Goal: Task Accomplishment & Management: Use online tool/utility

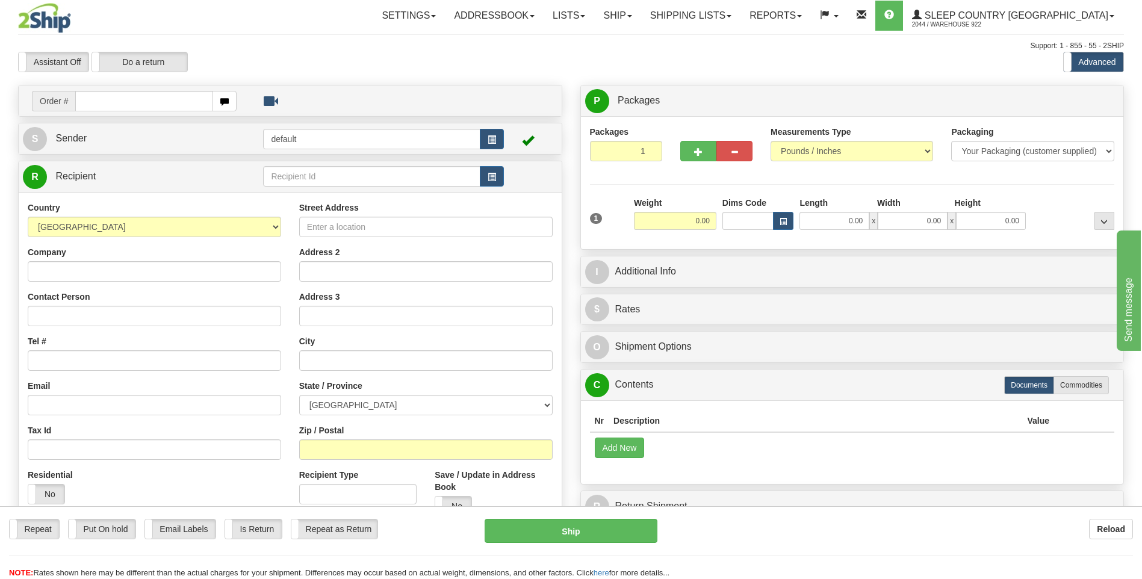
click at [162, 104] on input "text" at bounding box center [143, 101] width 137 height 20
type input "9000I127647"
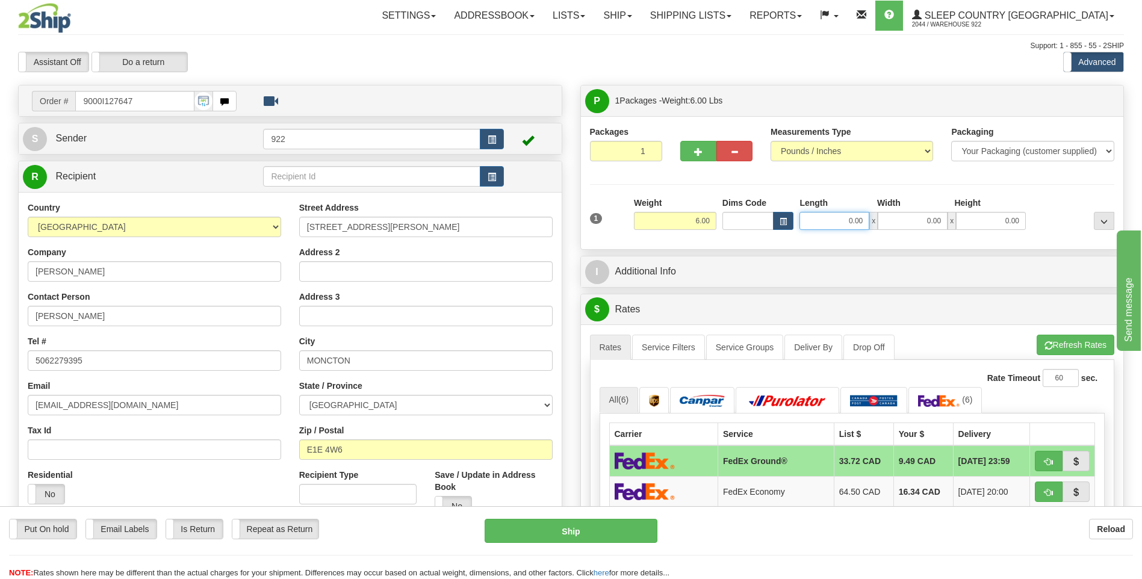
click at [836, 223] on input "0.00" at bounding box center [834, 221] width 70 height 18
type input "20.00"
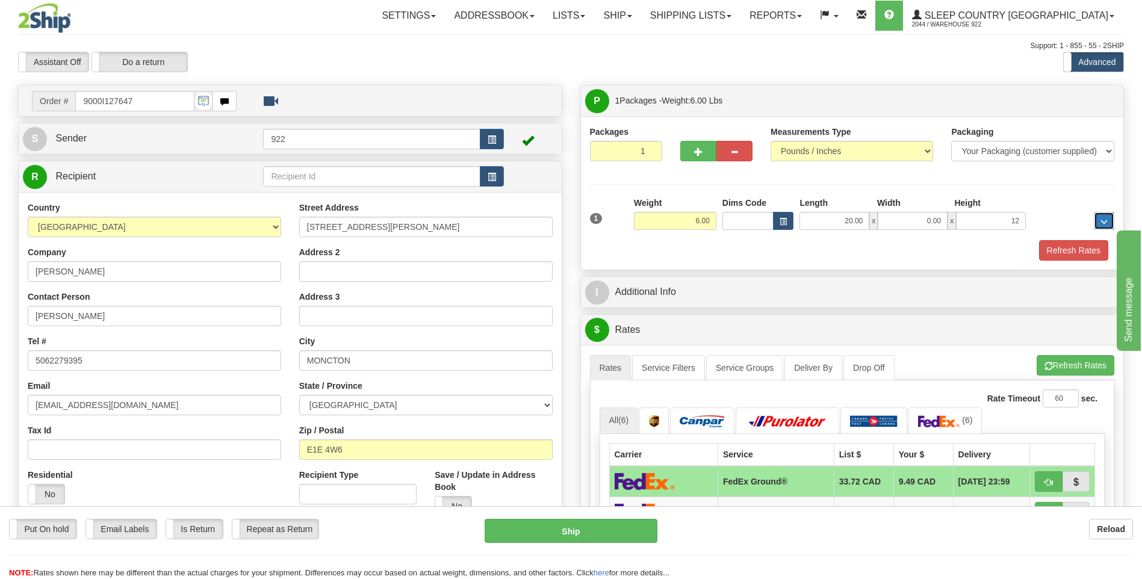
type input "12.00"
click at [924, 218] on input "0.00" at bounding box center [913, 221] width 70 height 18
type input "12.00"
click at [1072, 254] on button "Refresh Rates" at bounding box center [1073, 250] width 69 height 20
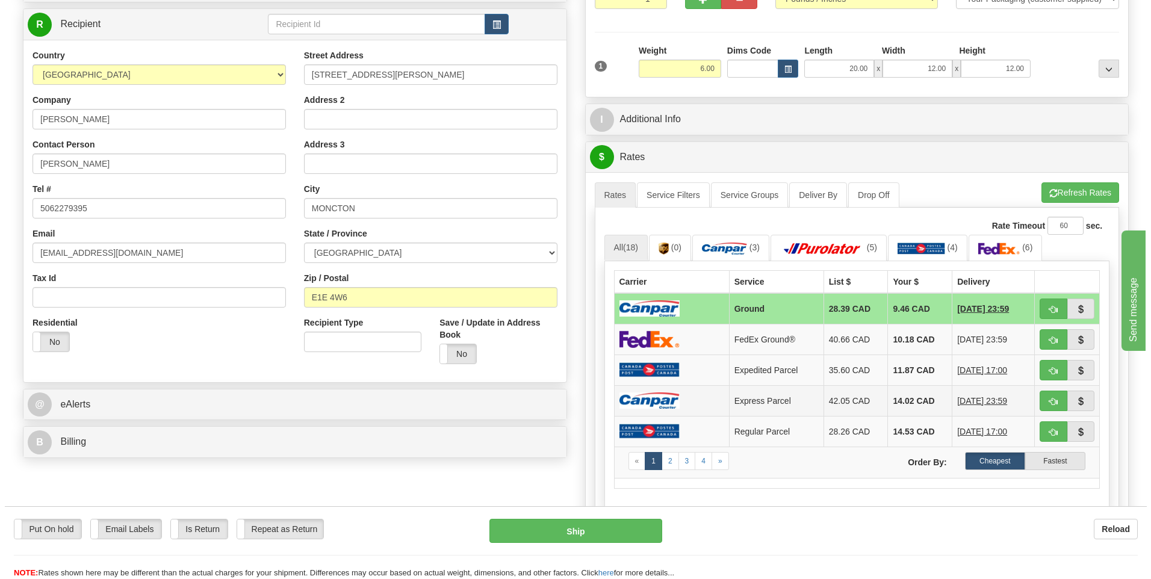
scroll to position [181, 0]
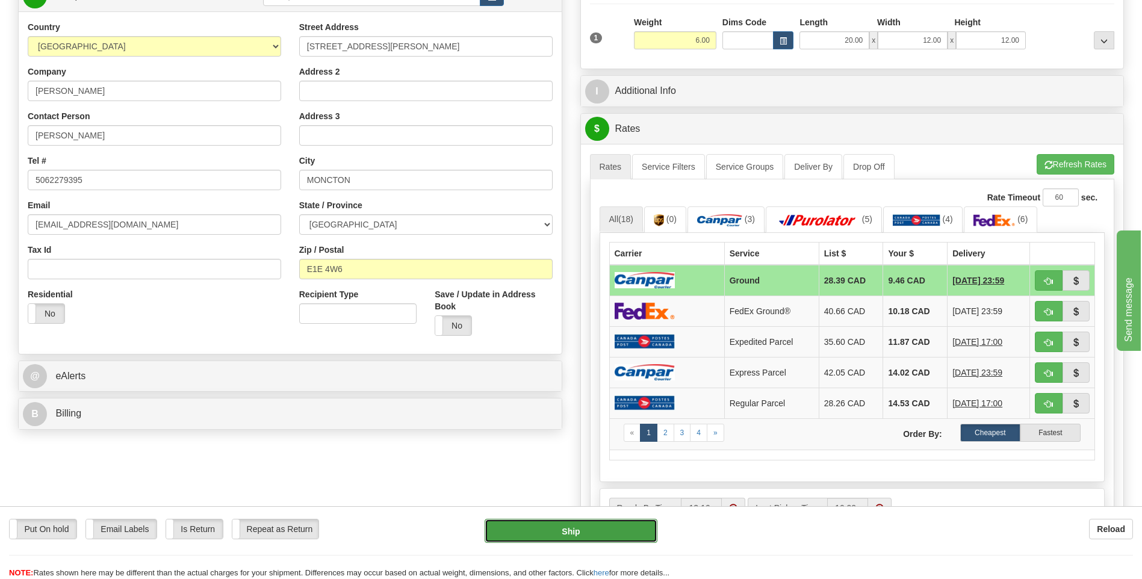
click at [606, 532] on button "Ship" at bounding box center [571, 531] width 172 height 24
type input "1"
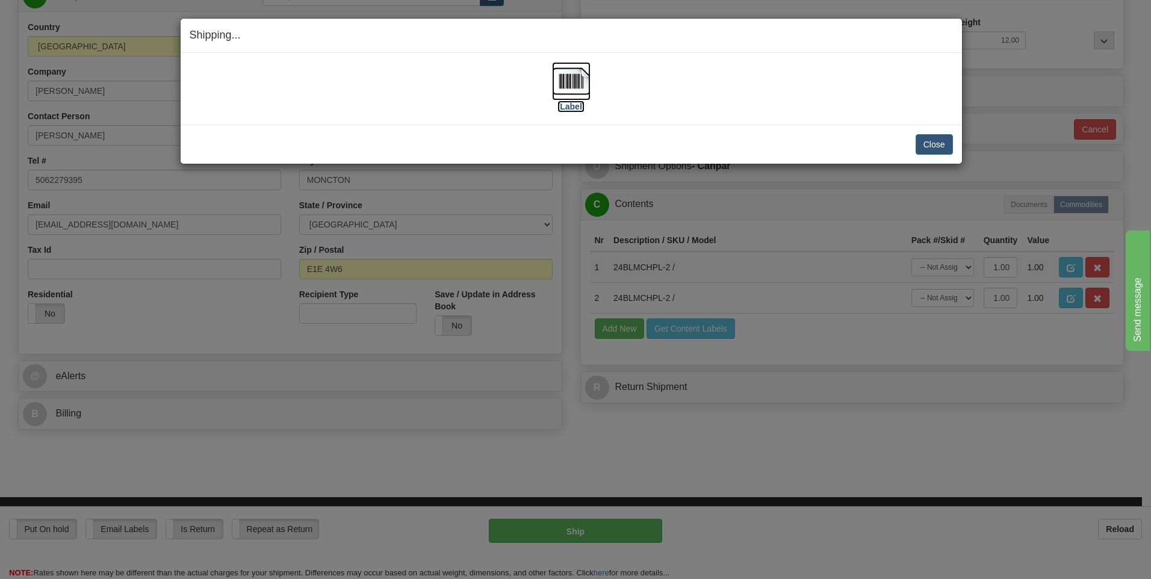
click at [580, 87] on img at bounding box center [571, 81] width 39 height 39
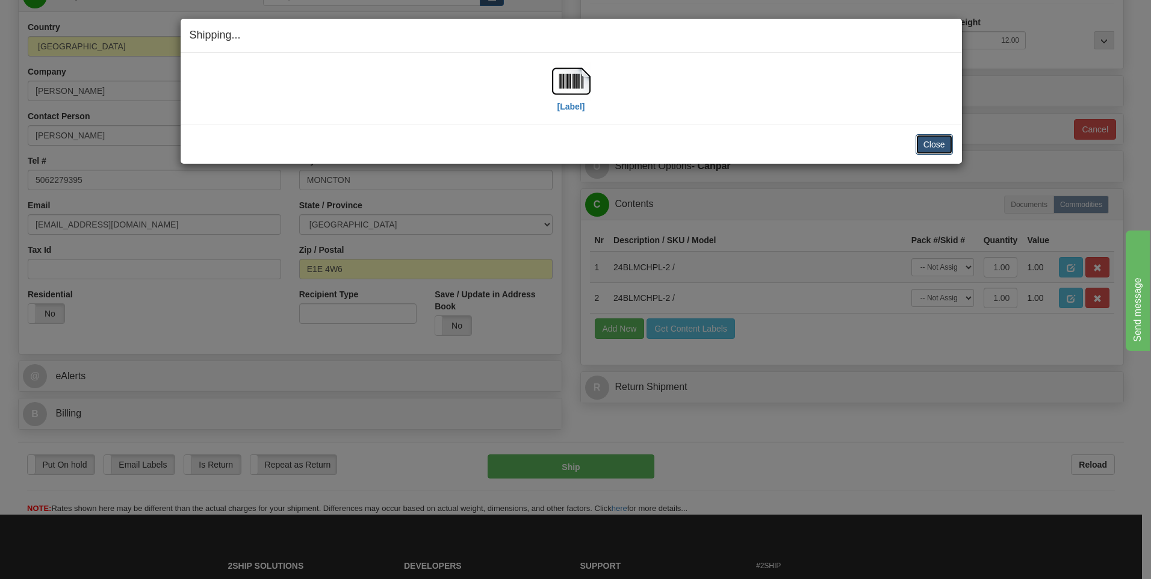
click at [931, 144] on button "Close" at bounding box center [934, 144] width 37 height 20
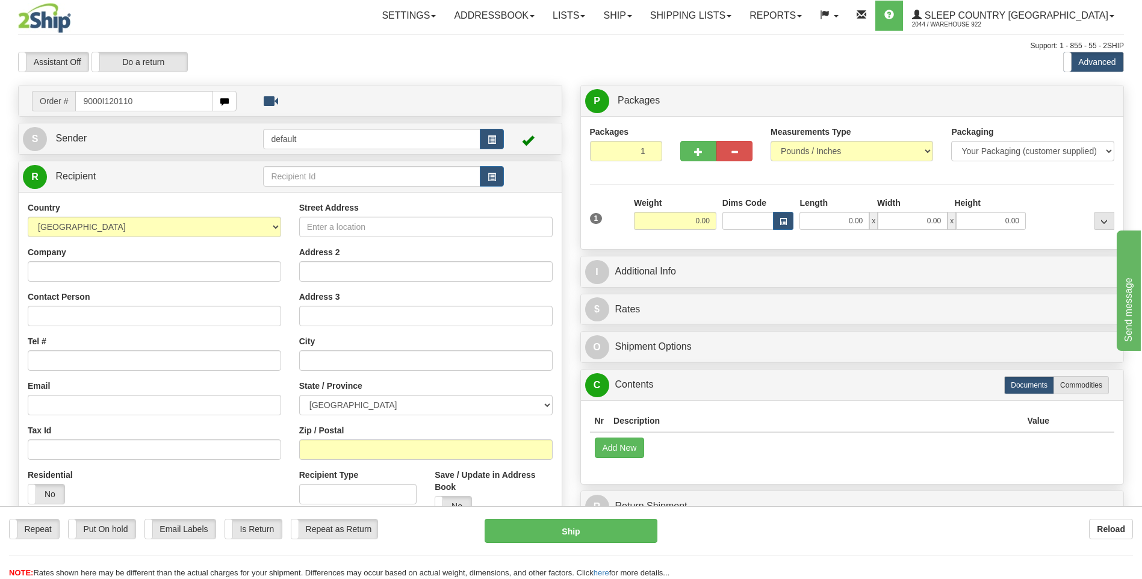
type input "9000I120110"
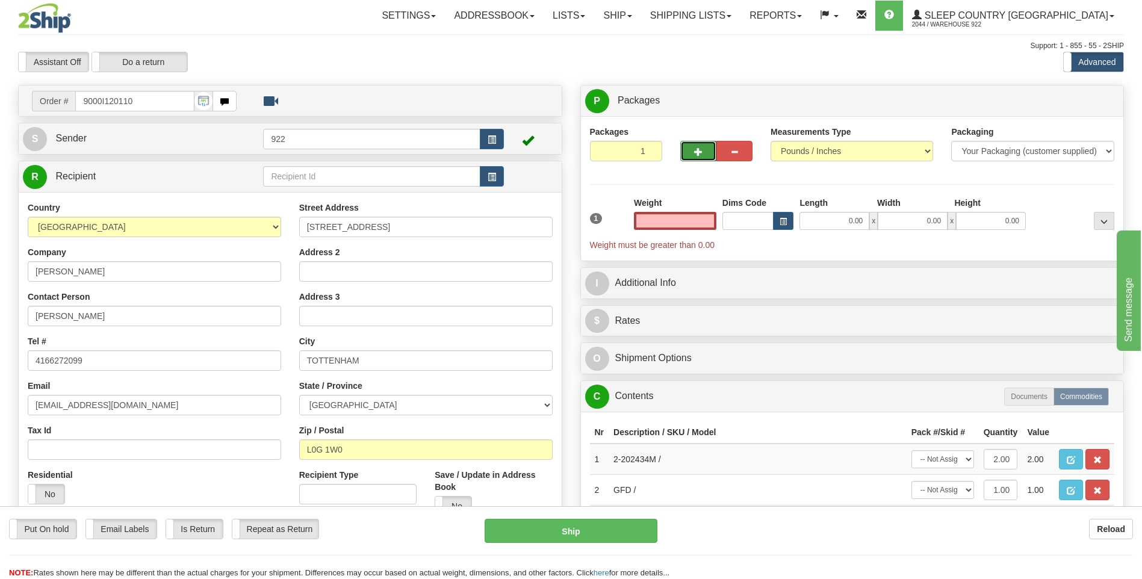
type input "0.00"
click at [699, 146] on button "button" at bounding box center [698, 151] width 36 height 20
type input "2"
click at [1082, 98] on span "Package Level" at bounding box center [1089, 101] width 48 height 8
radio input "true"
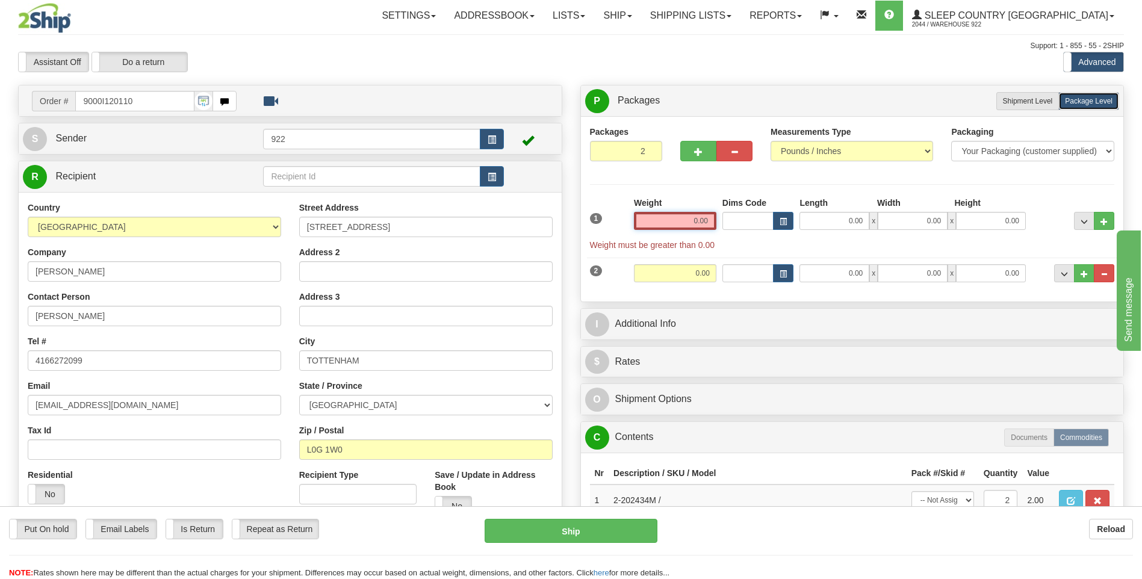
click at [671, 223] on input "0.00" at bounding box center [675, 221] width 82 height 18
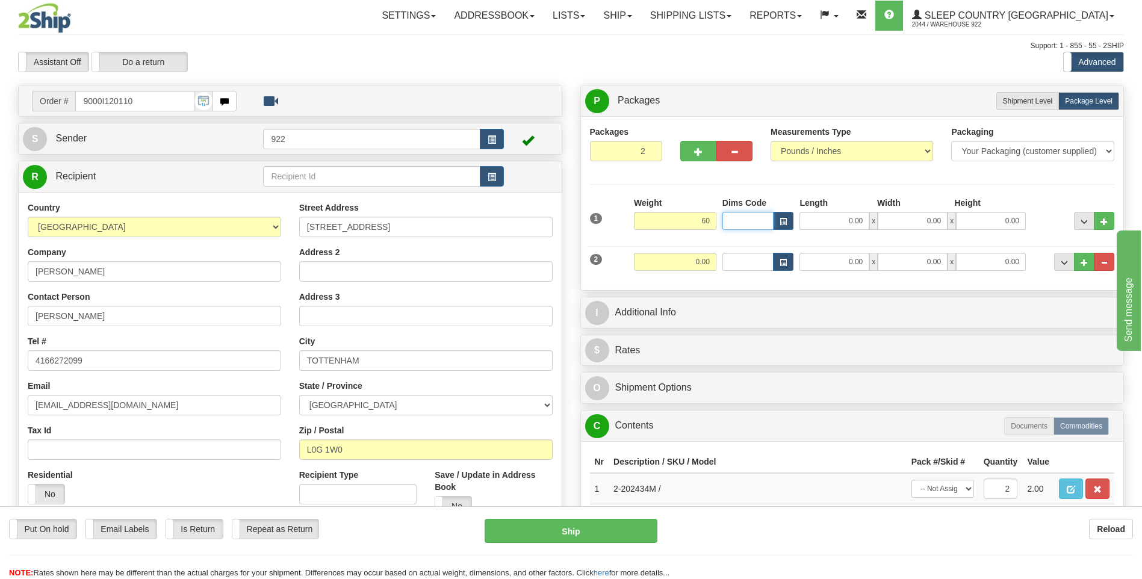
type input "60.00"
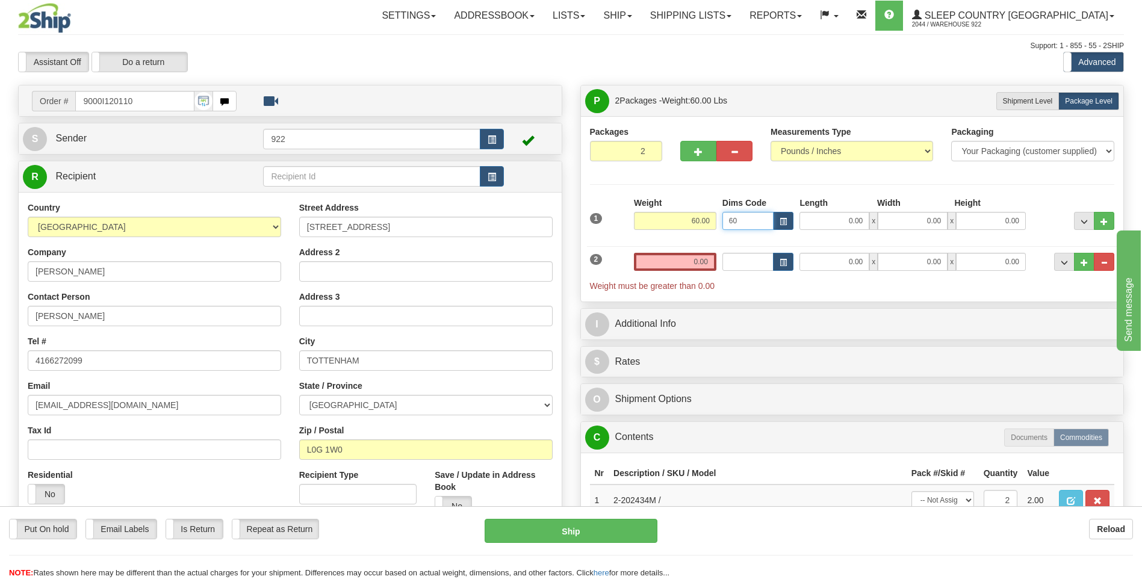
type input "6"
type input "40.00"
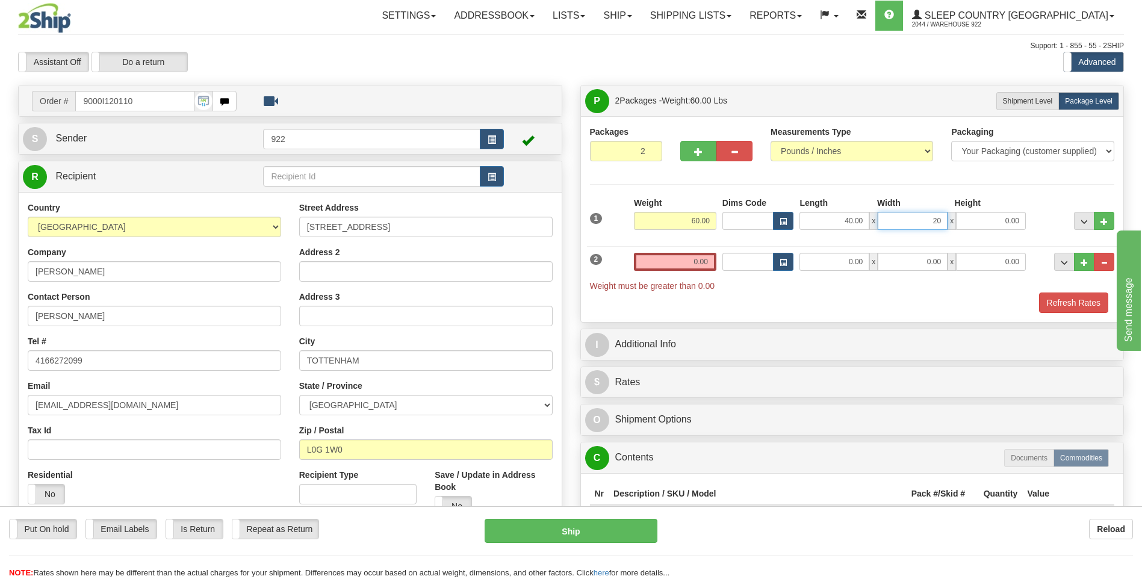
type input "20.00"
click at [671, 263] on input "0.00" at bounding box center [675, 262] width 82 height 18
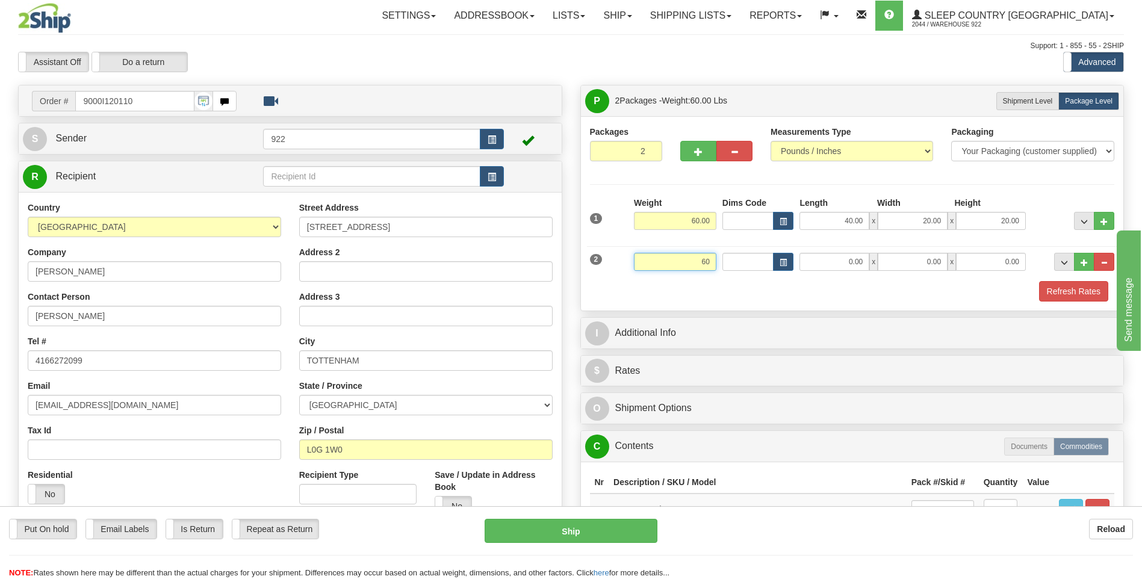
type input "60.00"
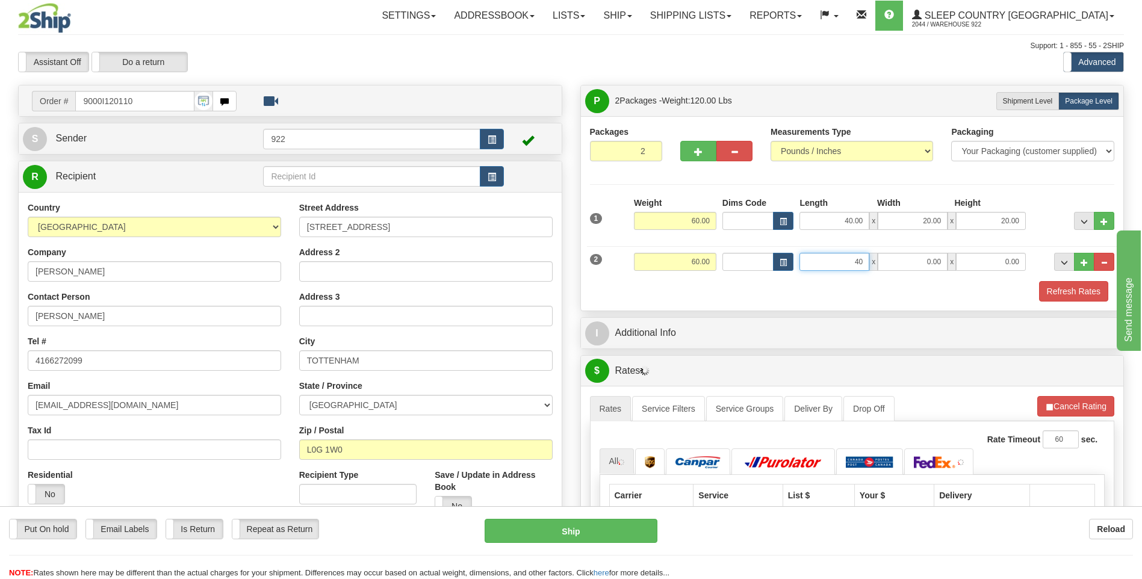
type input "40.00"
type input "20.00"
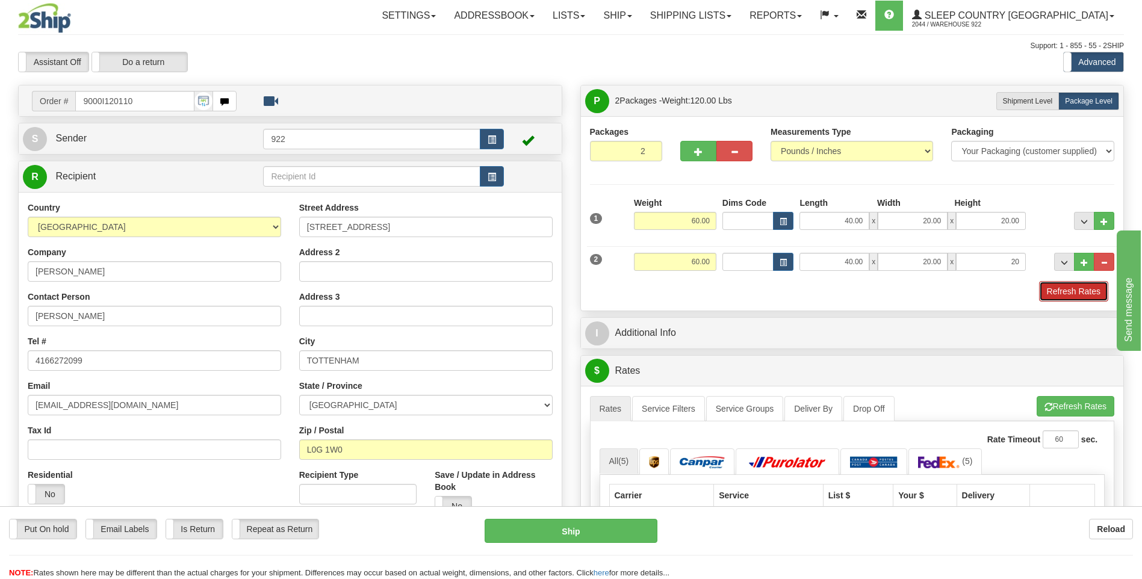
type input "20.00"
click at [1058, 293] on button "Refresh Rates" at bounding box center [1073, 291] width 69 height 20
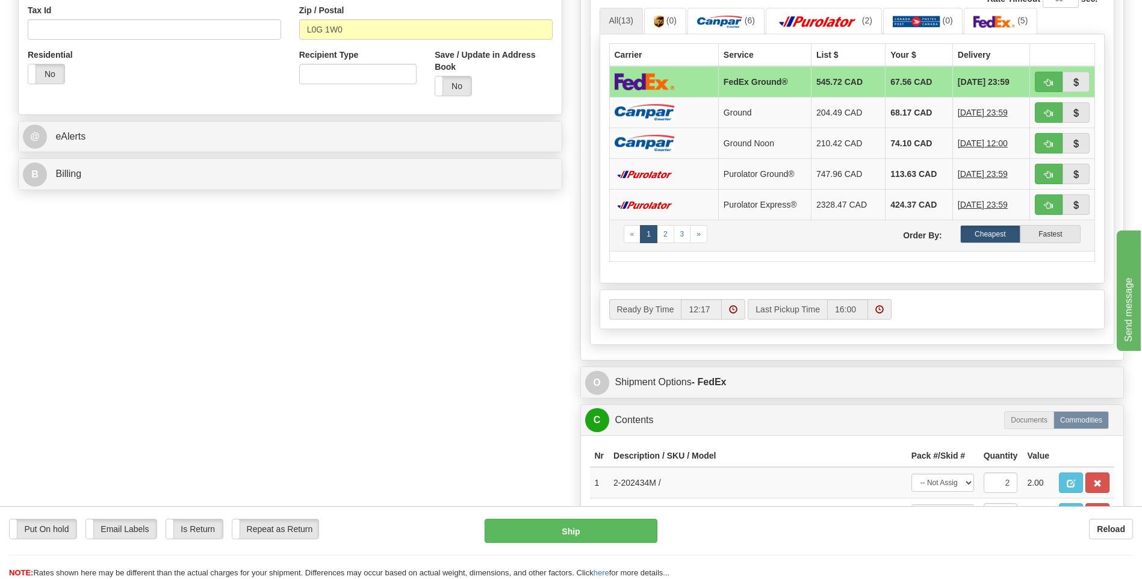
scroll to position [421, 0]
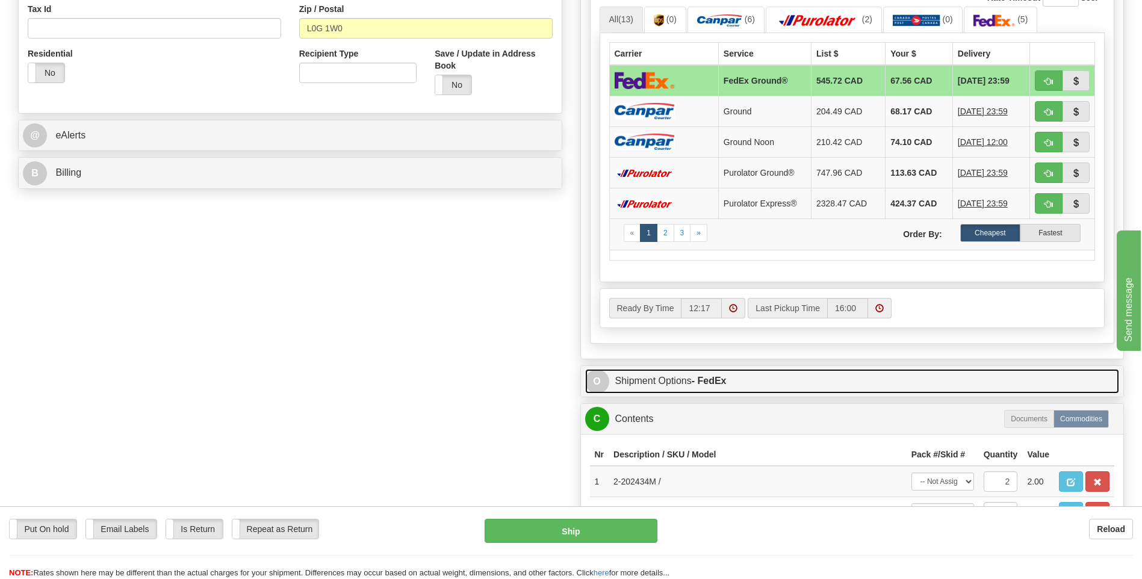
click at [597, 385] on span "O" at bounding box center [597, 382] width 24 height 24
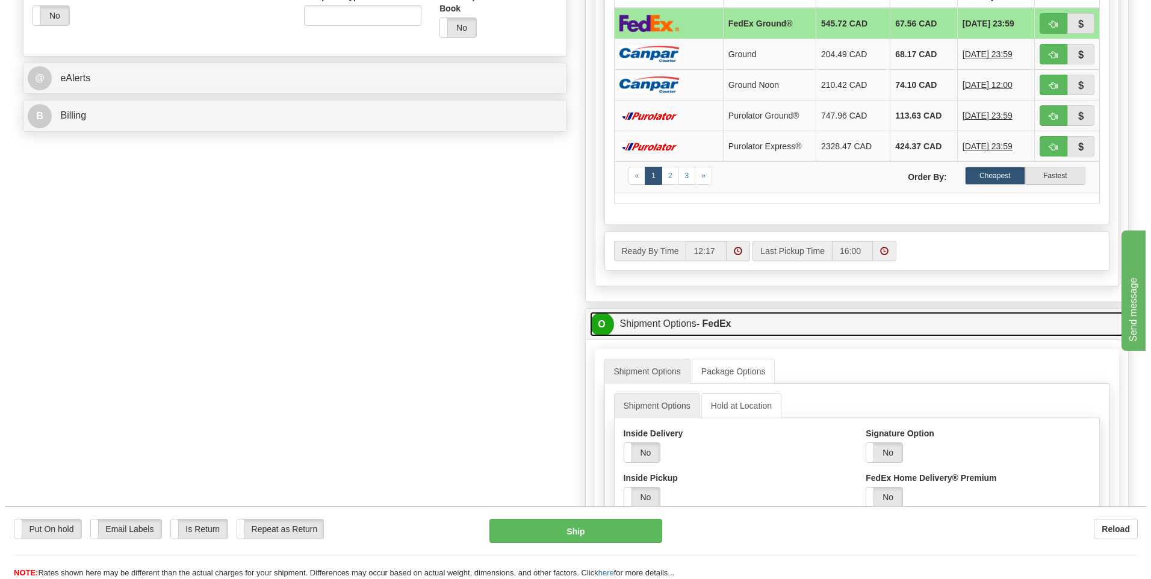
scroll to position [542, 0]
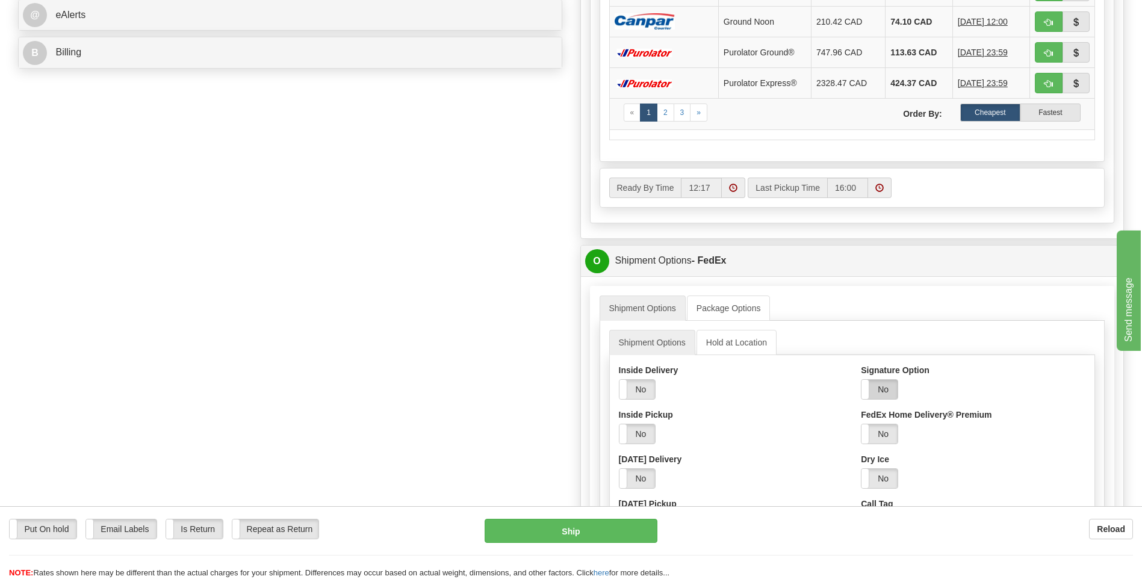
click at [875, 399] on label "No" at bounding box center [879, 389] width 36 height 19
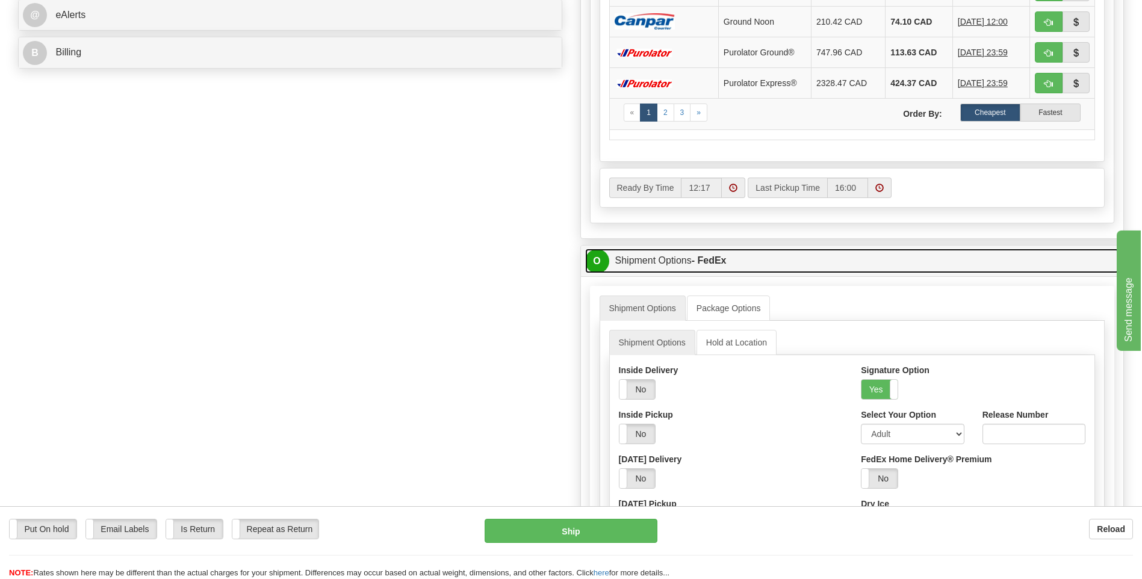
click at [597, 266] on span "O" at bounding box center [597, 261] width 24 height 24
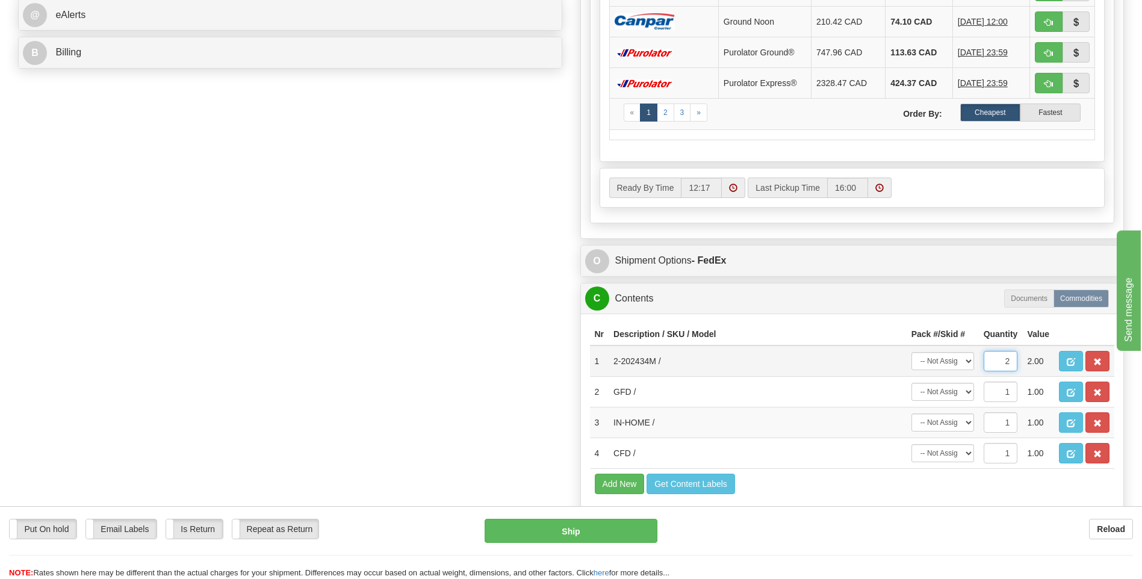
click at [1001, 361] on input "2" at bounding box center [1001, 361] width 34 height 20
click at [1009, 361] on input "2" at bounding box center [1001, 361] width 34 height 20
type input "1"
click at [664, 359] on td "2-202434M /" at bounding box center [758, 361] width 298 height 31
click at [654, 359] on td "2-202434M /" at bounding box center [758, 361] width 298 height 31
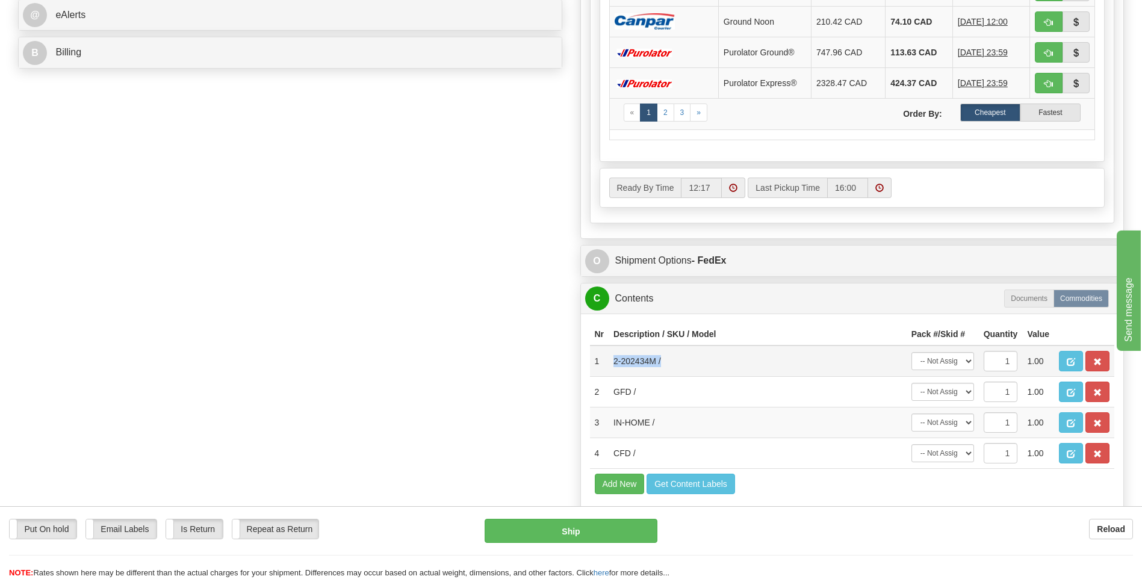
drag, startPoint x: 663, startPoint y: 358, endPoint x: 614, endPoint y: 366, distance: 49.4
click at [614, 366] on td "2-202434M /" at bounding box center [758, 361] width 298 height 31
copy td "2-202434M /"
click at [624, 486] on button "Add New" at bounding box center [620, 484] width 50 height 20
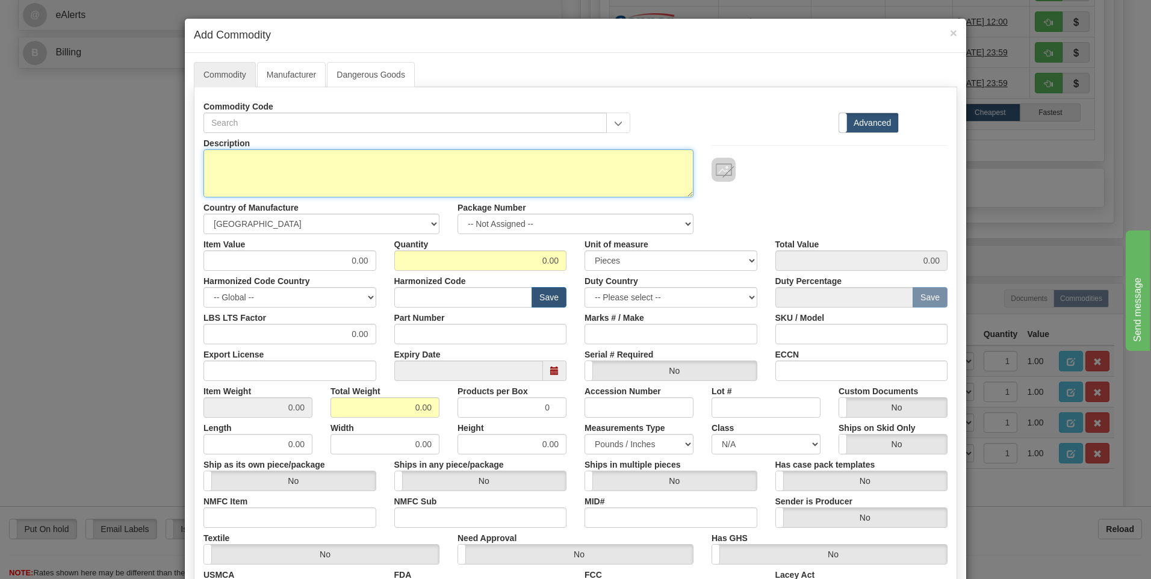
click at [231, 166] on textarea "Description" at bounding box center [448, 173] width 490 height 48
paste textarea "2-202434M /"
type textarea "2-202434M /"
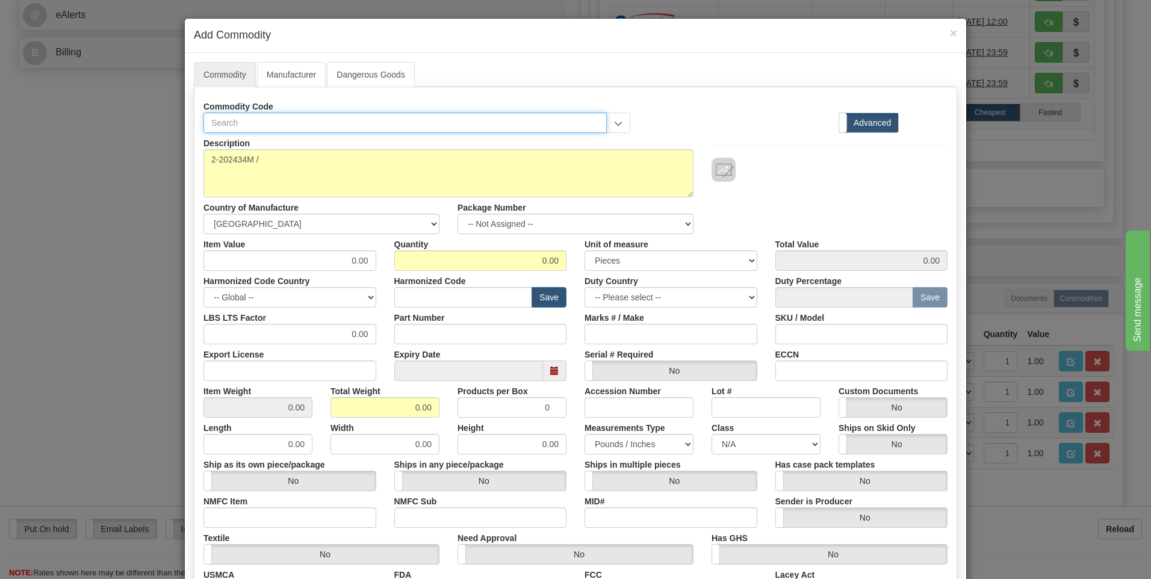
click at [279, 127] on input "text" at bounding box center [404, 123] width 403 height 20
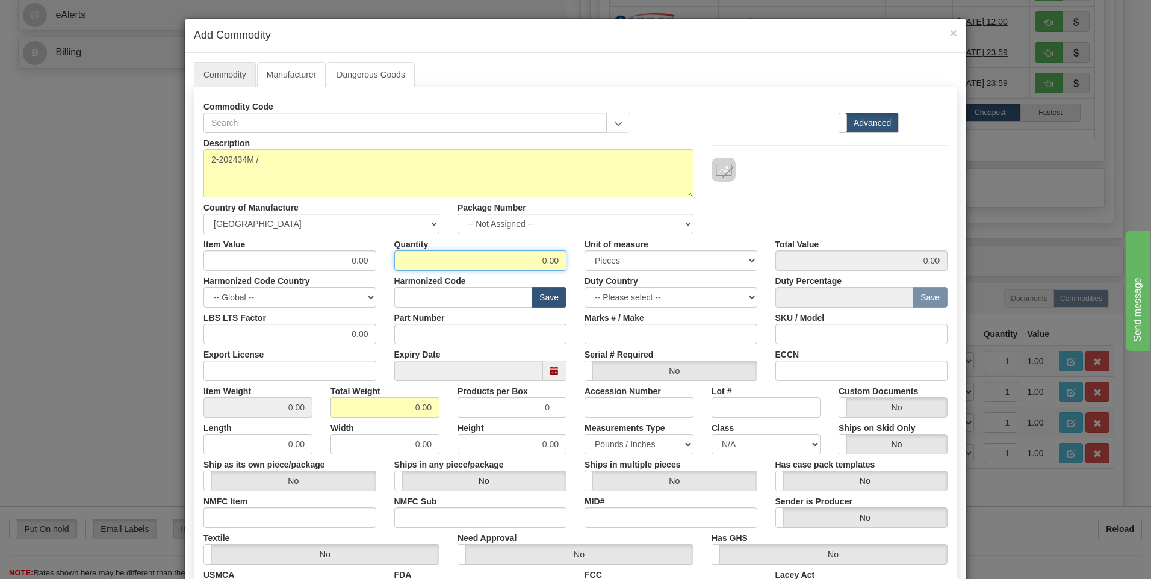
click at [543, 261] on input "0.00" at bounding box center [480, 260] width 173 height 20
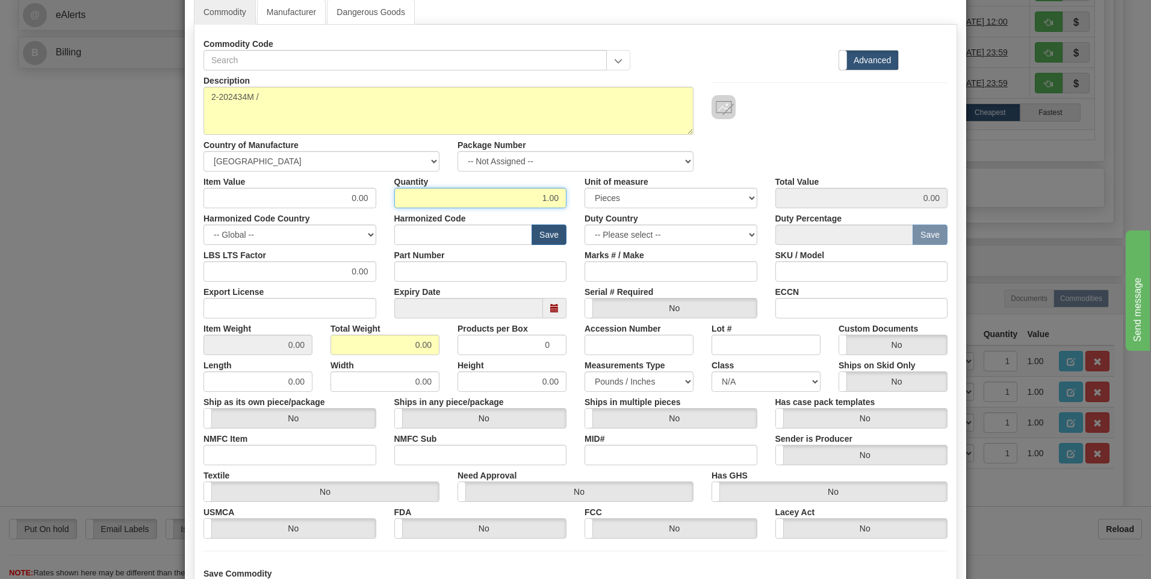
scroll to position [166, 0]
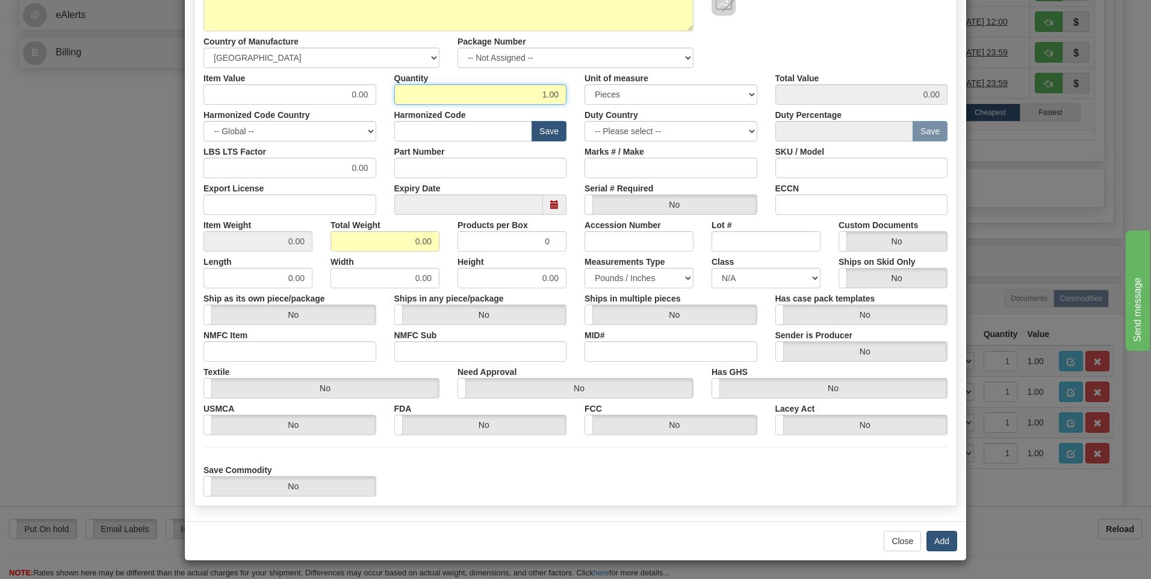
type input "1.00"
click at [946, 540] on button "Add" at bounding box center [941, 541] width 31 height 20
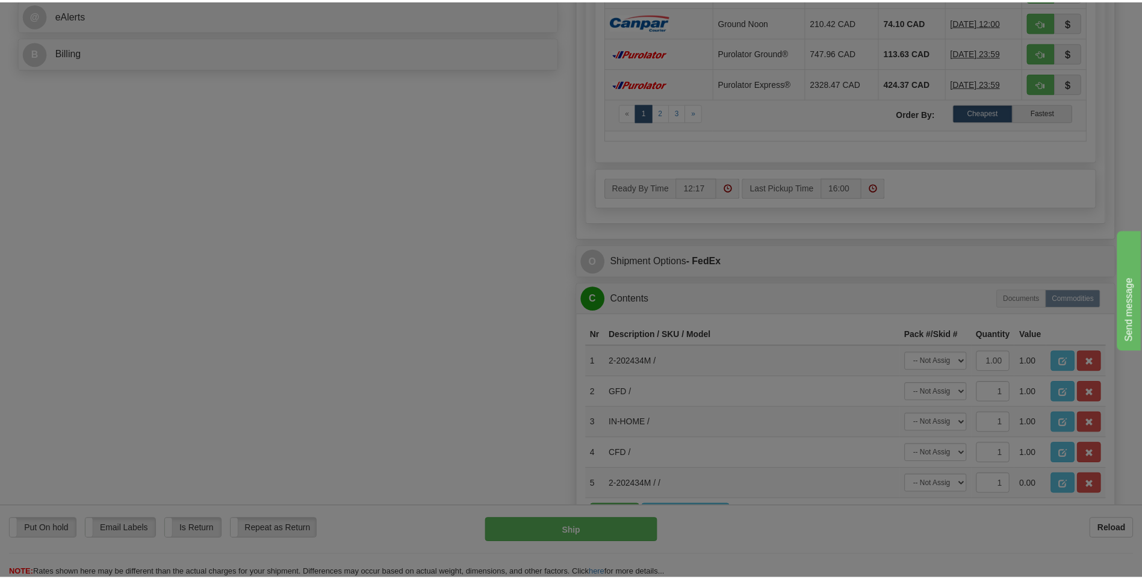
scroll to position [0, 0]
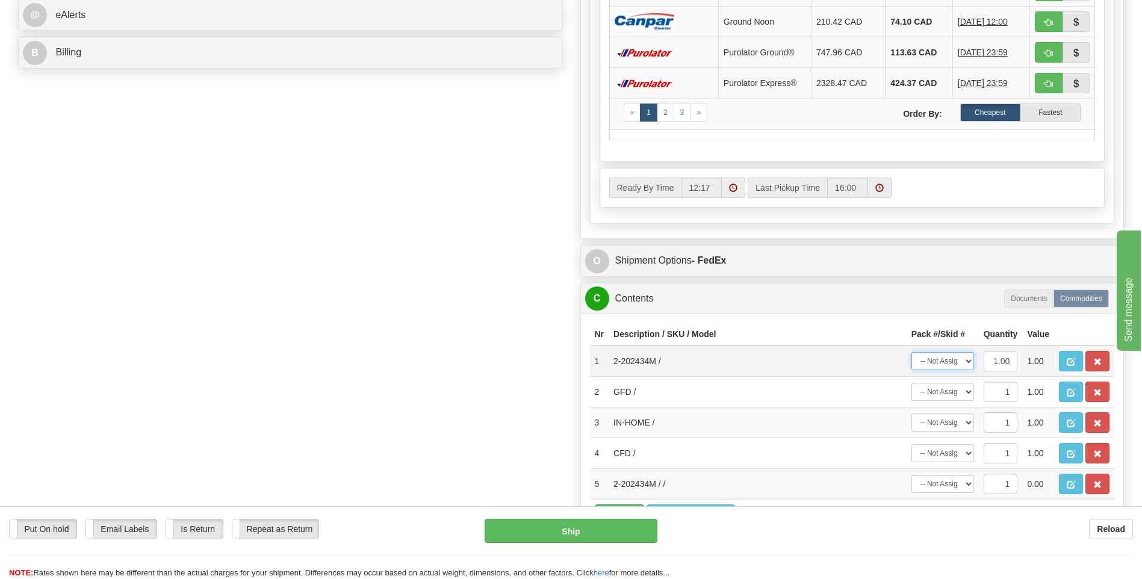
click at [966, 364] on select "-- Not Assigned -- Package 1 Package 2" at bounding box center [942, 361] width 63 height 18
select select "0"
click at [911, 352] on select "-- Not Assigned -- Package 1 Package 2" at bounding box center [942, 361] width 63 height 18
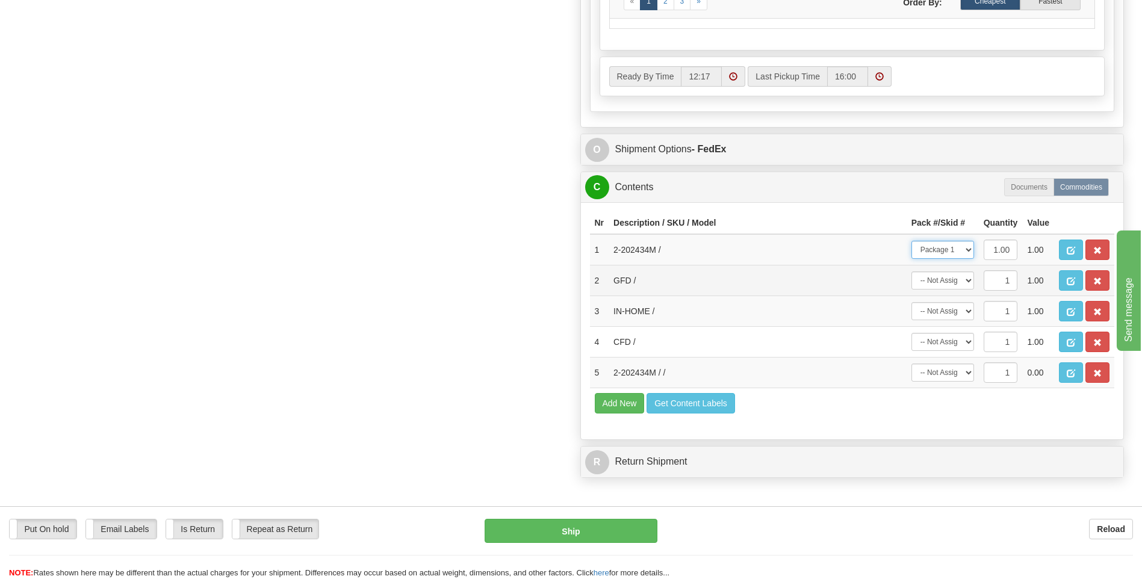
scroll to position [662, 0]
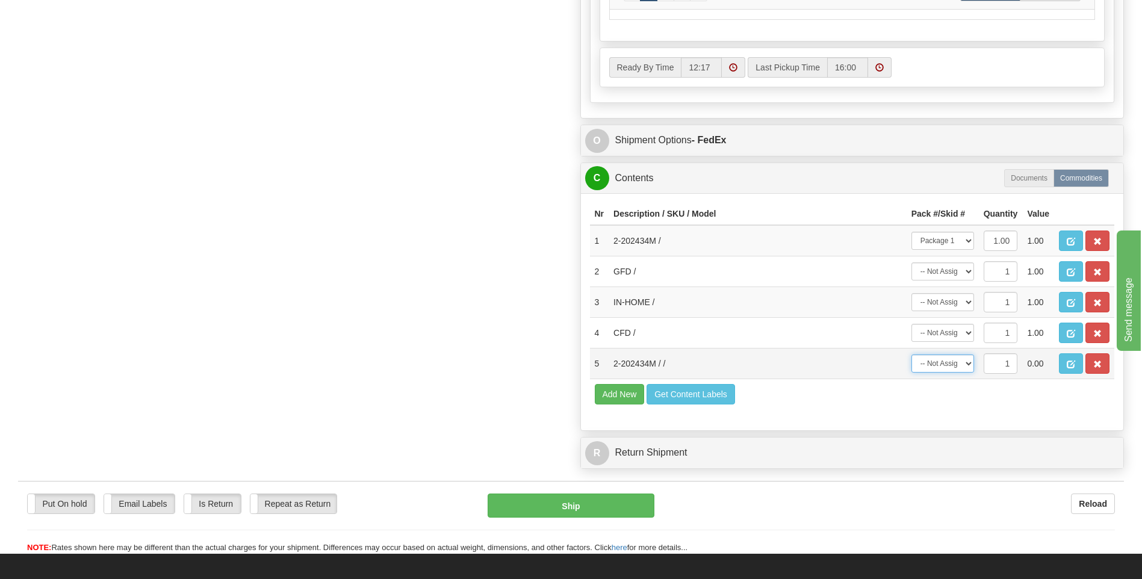
click at [965, 362] on select "-- Not Assigned -- Package 1 Package 2" at bounding box center [942, 364] width 63 height 18
select select "1"
click at [911, 355] on select "-- Not Assigned -- Package 1 Package 2" at bounding box center [942, 364] width 63 height 18
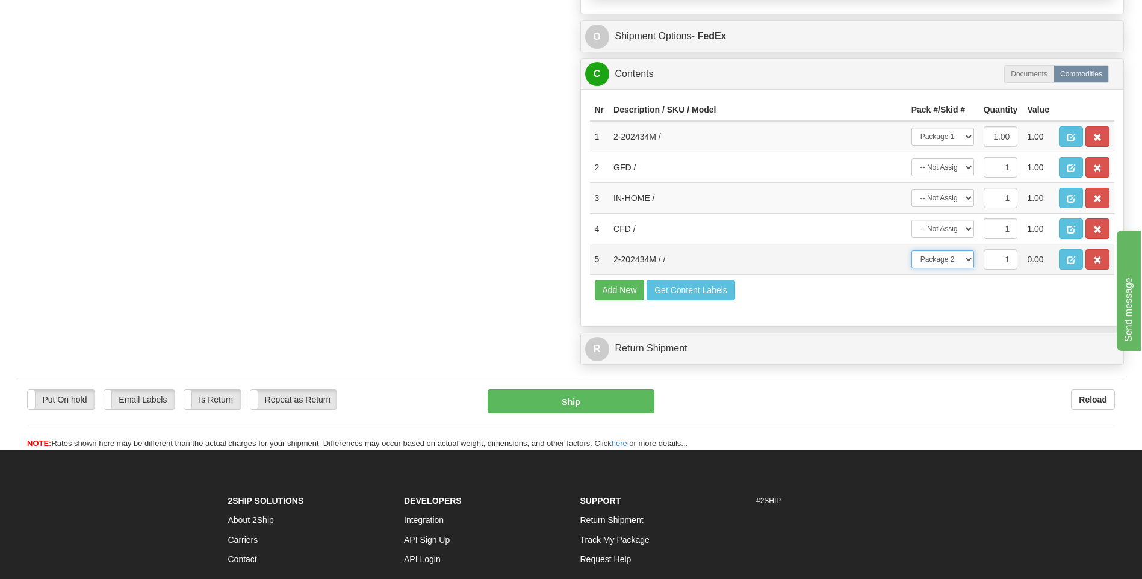
scroll to position [783, 0]
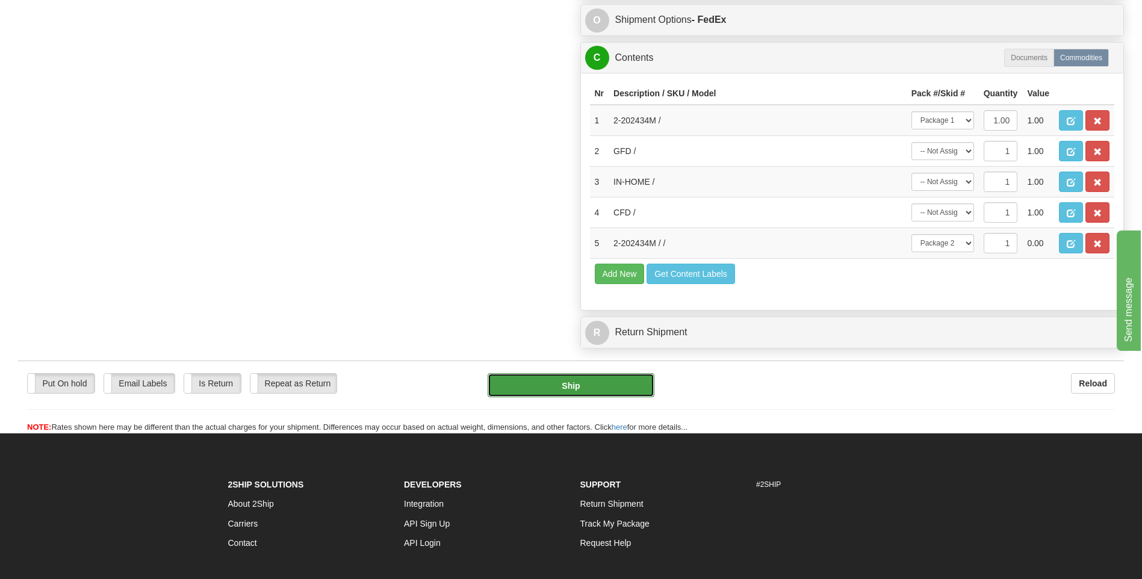
click at [637, 389] on button "Ship" at bounding box center [571, 385] width 166 height 24
type input "92"
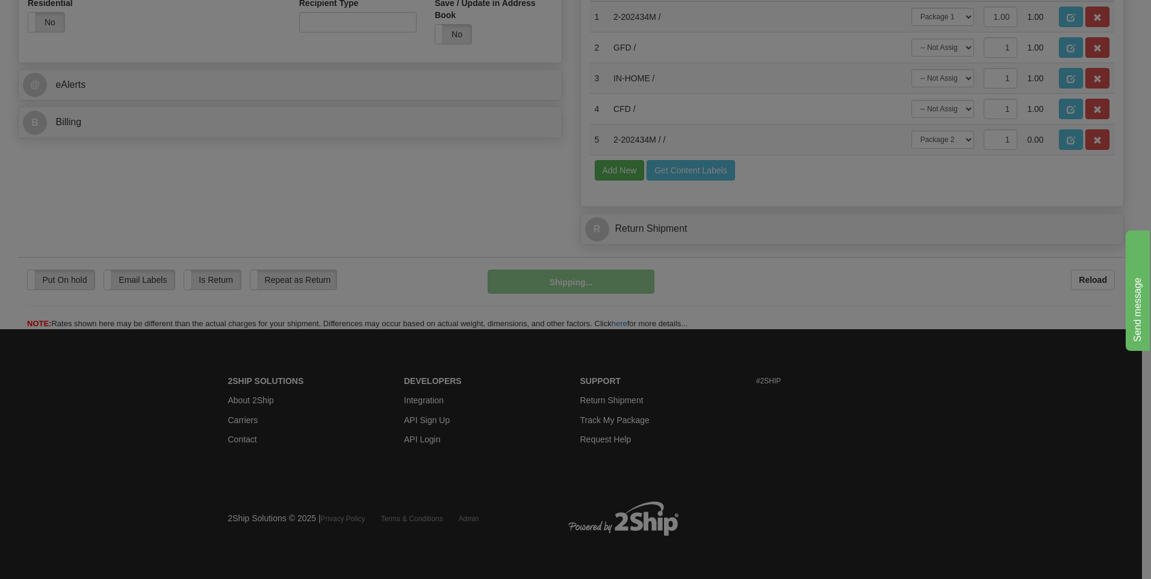
scroll to position [368, 0]
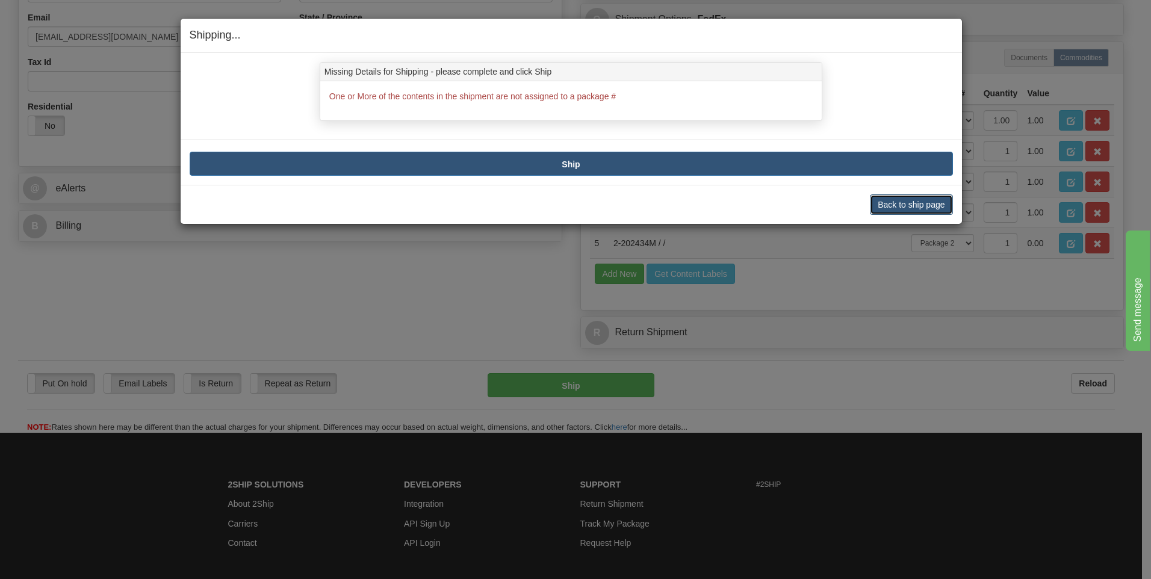
click at [894, 207] on button "Back to ship page" at bounding box center [911, 204] width 82 height 20
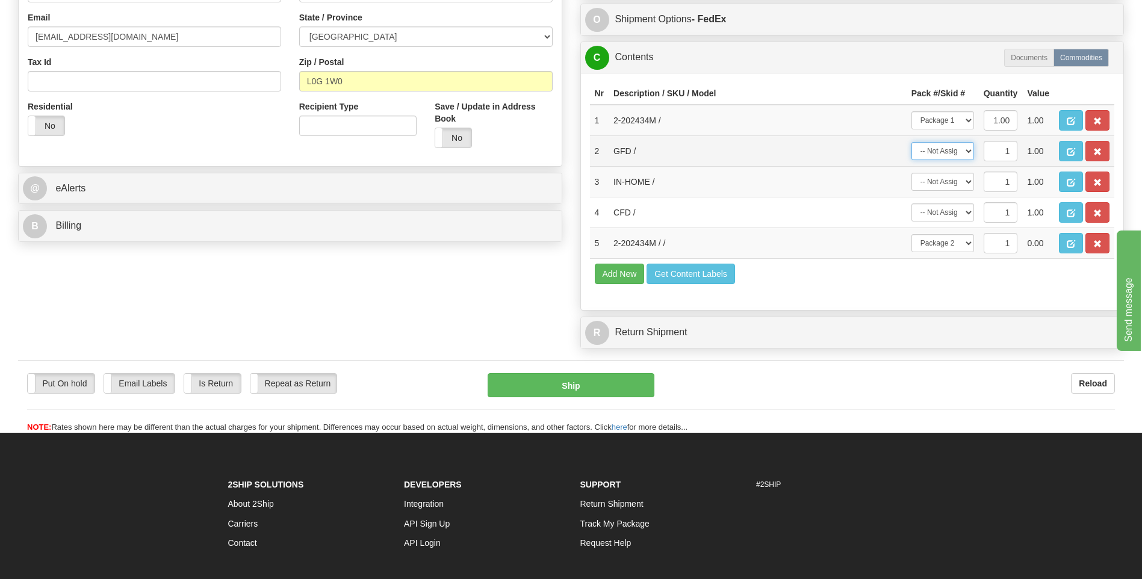
click at [967, 151] on select "-- Not Assigned -- Package 1 Package 2" at bounding box center [942, 151] width 63 height 18
select select "0"
click at [911, 142] on select "-- Not Assigned -- Package 1 Package 2" at bounding box center [942, 151] width 63 height 18
click at [964, 178] on select "-- Not Assigned -- Package 1 Package 2" at bounding box center [942, 182] width 63 height 18
select select "0"
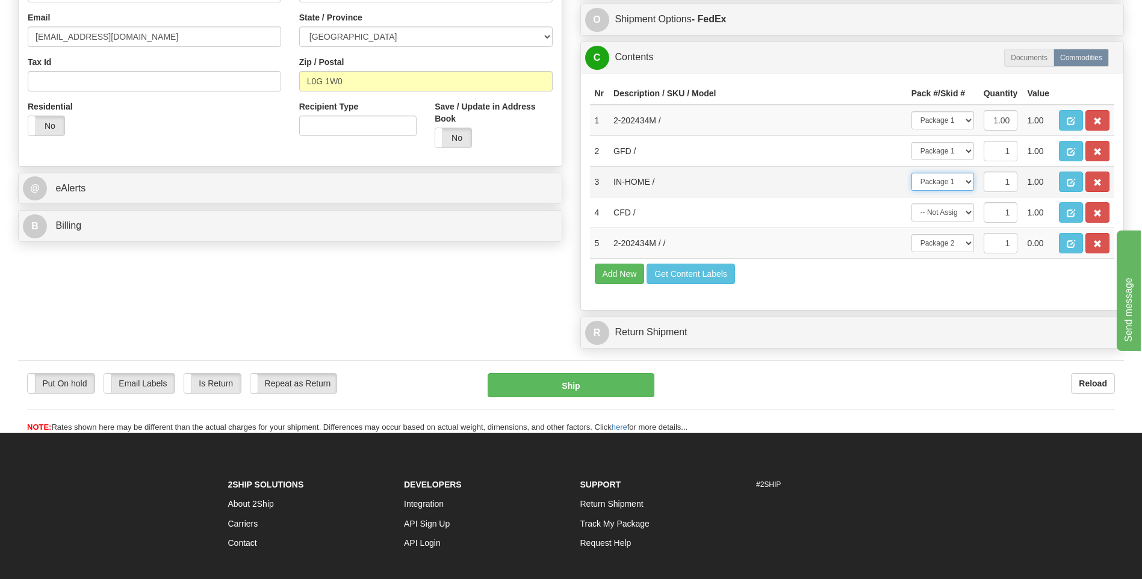
click at [911, 173] on select "-- Not Assigned -- Package 1 Package 2" at bounding box center [942, 182] width 63 height 18
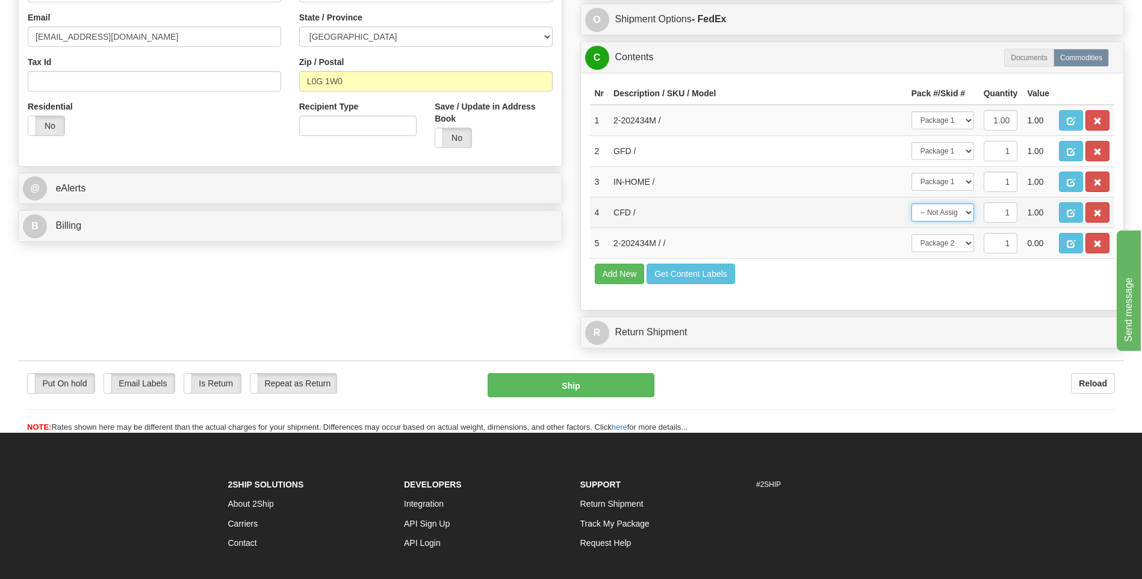
click at [962, 216] on select "-- Not Assigned -- Package 1 Package 2" at bounding box center [942, 212] width 63 height 18
select select "0"
click at [911, 203] on select "-- Not Assigned -- Package 1 Package 2" at bounding box center [942, 212] width 63 height 18
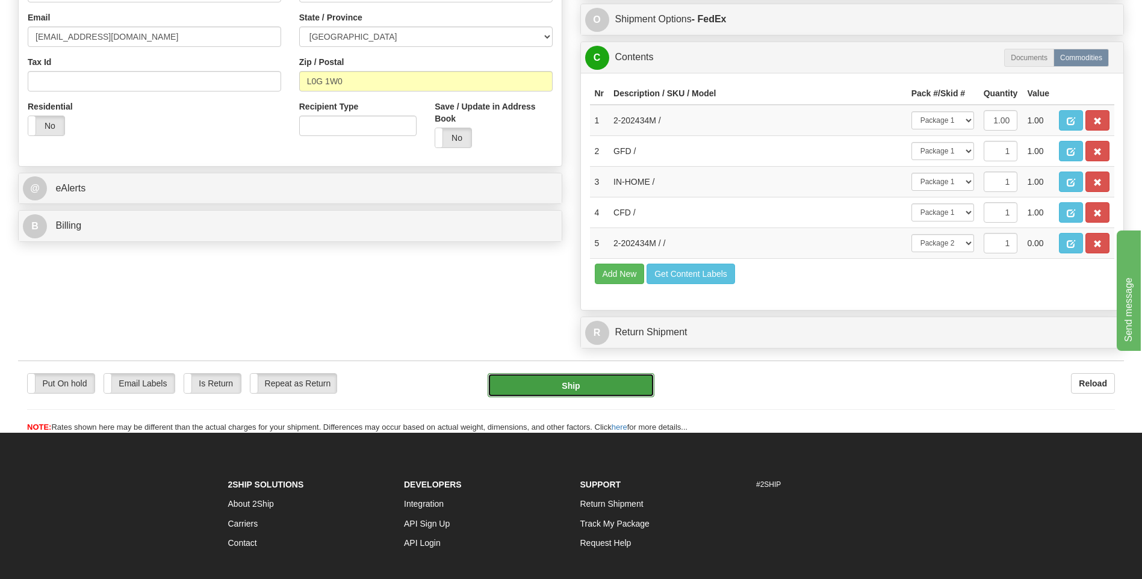
click at [592, 383] on button "Ship" at bounding box center [571, 385] width 166 height 24
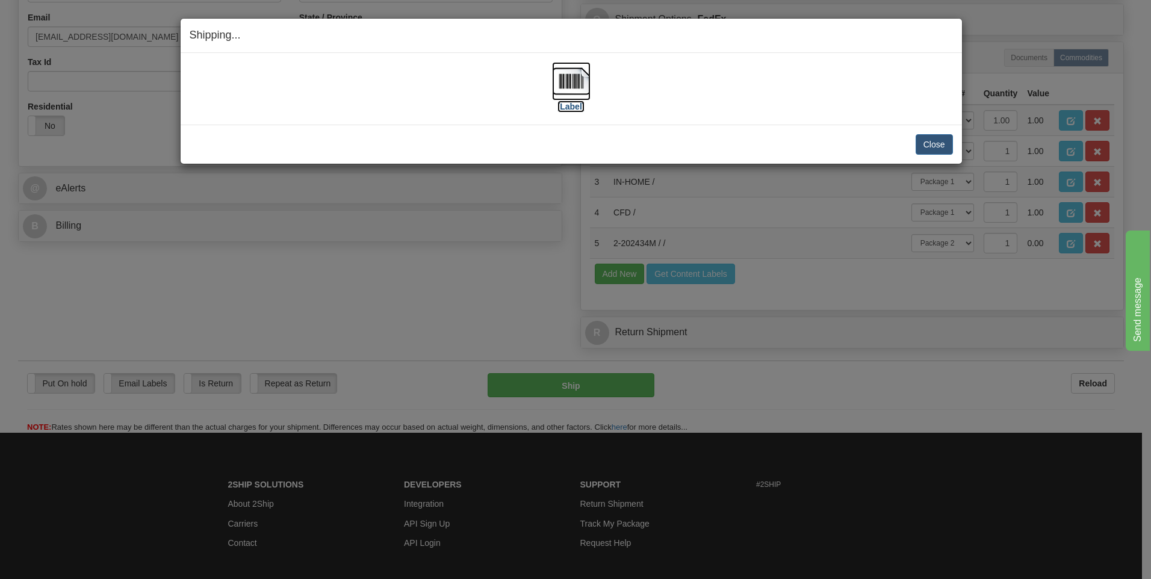
click at [572, 89] on img at bounding box center [571, 81] width 39 height 39
